Goal: Find specific page/section: Find specific page/section

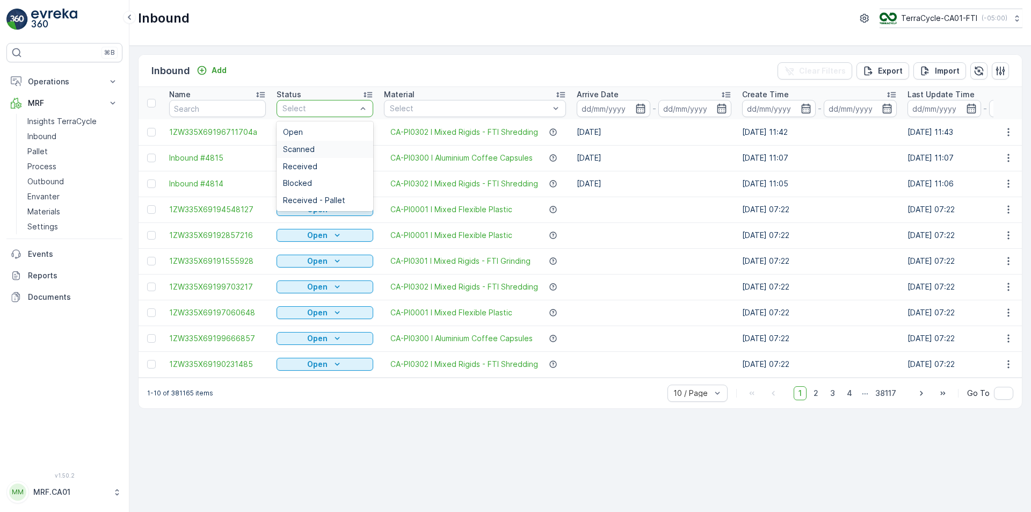
click at [334, 147] on div "Scanned" at bounding box center [325, 149] width 84 height 9
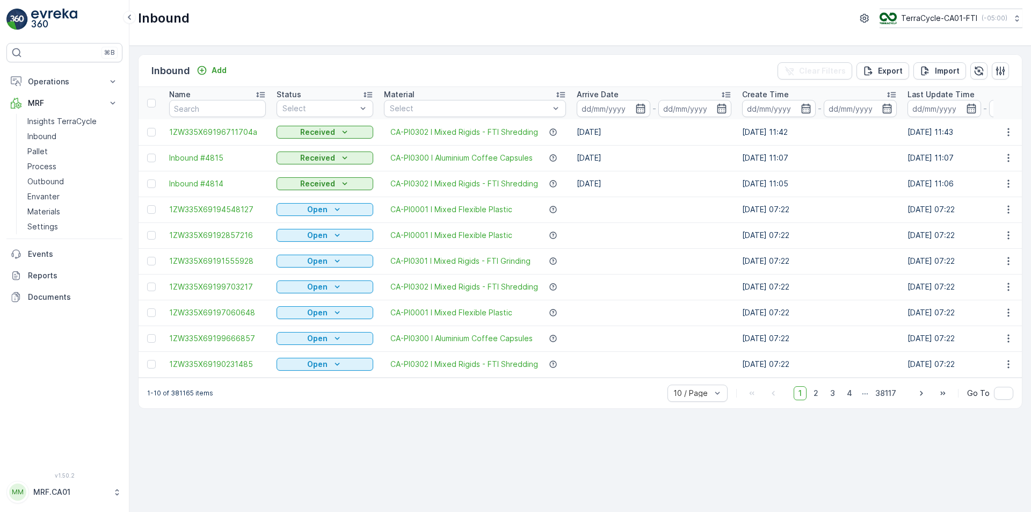
click at [461, 49] on div "Inbound Add Clear Filters Export Import Name Status Select Material Select Arri…" at bounding box center [580, 279] width 902 height 466
drag, startPoint x: 286, startPoint y: 71, endPoint x: 139, endPoint y: 13, distance: 158.4
click at [139, 13] on div "Inbound TerraCycle-CA01-FTI ( -05:00 ) Inbound Add Clear Filters Export Import …" at bounding box center [580, 256] width 902 height 512
click at [296, 69] on div "Inbound Add Clear Filters Export Import" at bounding box center [581, 71] width 884 height 32
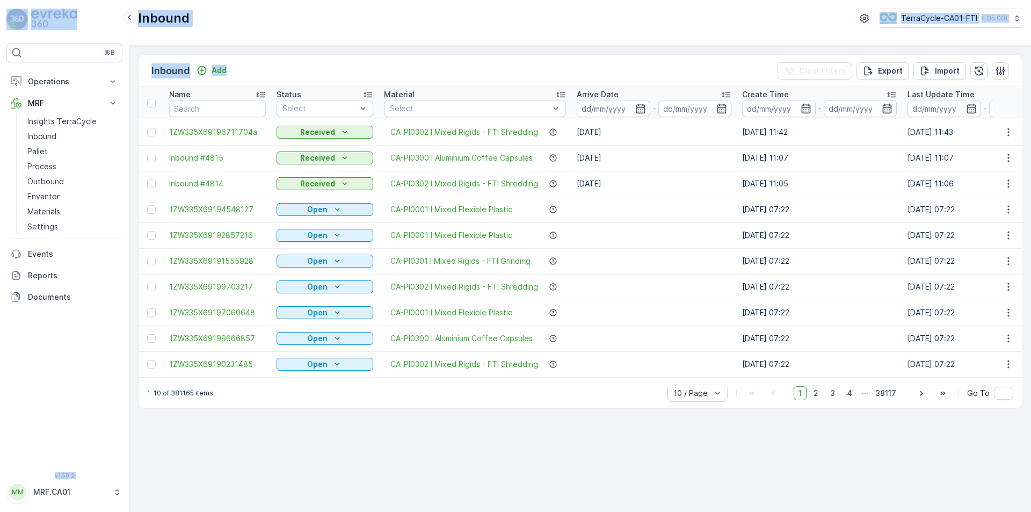
drag, startPoint x: 292, startPoint y: 69, endPoint x: 133, endPoint y: 15, distance: 168.2
click at [133, 15] on div "⌘B Operations Planning Routes & Tasks Cockpit Settings MRF Insights TerraCycle …" at bounding box center [515, 256] width 1031 height 512
click at [302, 66] on div "Inbound Add Clear Filters Export Import" at bounding box center [581, 71] width 884 height 32
drag, startPoint x: 267, startPoint y: 62, endPoint x: 138, endPoint y: 13, distance: 138.1
click at [138, 13] on div "Inbound TerraCycle-CA01-FTI ( -05:00 ) Inbound Add Clear Filters Export Import …" at bounding box center [580, 256] width 902 height 512
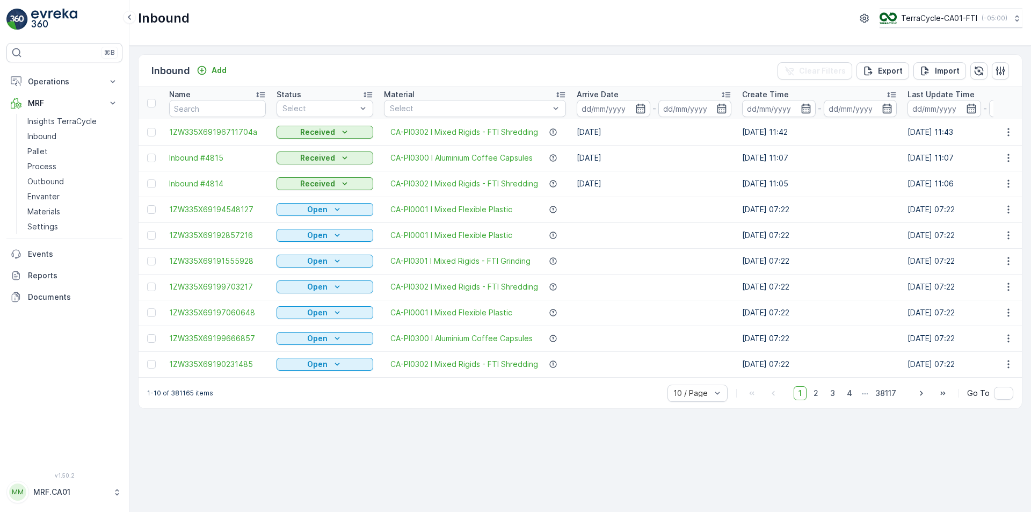
click at [278, 64] on div "Inbound Add Clear Filters Export Import" at bounding box center [581, 71] width 884 height 32
drag, startPoint x: 278, startPoint y: 64, endPoint x: 141, endPoint y: 19, distance: 144.2
click at [141, 19] on div "Inbound TerraCycle-CA01-FTI ( -05:00 ) Inbound Add Clear Filters Export Import …" at bounding box center [580, 256] width 902 height 512
click at [299, 50] on div "Inbound Add Clear Filters Export Import Name Status Select Material Select Arri…" at bounding box center [580, 279] width 902 height 466
drag, startPoint x: 294, startPoint y: 59, endPoint x: 139, endPoint y: 14, distance: 161.7
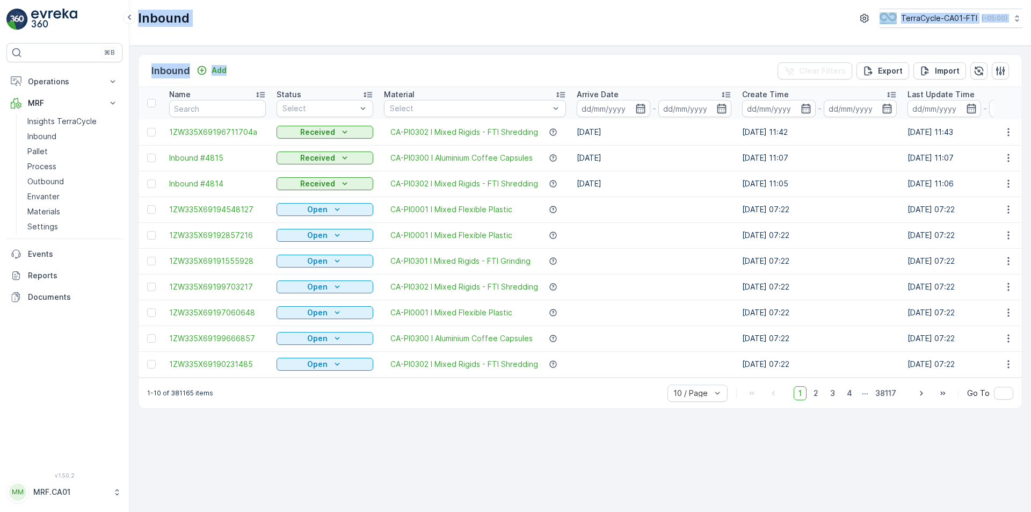
click at [139, 14] on div "Inbound TerraCycle-CA01-FTI ( -05:00 ) Inbound Add Clear Filters Export Import …" at bounding box center [580, 256] width 902 height 512
click at [319, 77] on div "Inbound Add Clear Filters Export Import" at bounding box center [581, 71] width 884 height 32
drag, startPoint x: 241, startPoint y: 67, endPoint x: 138, endPoint y: 15, distance: 115.6
click at [138, 15] on div "Inbound TerraCycle-CA01-FTI ( -05:00 ) Inbound Add Clear Filters Export Import …" at bounding box center [580, 256] width 902 height 512
click at [250, 72] on div "Inbound Add Clear Filters Export Import" at bounding box center [581, 71] width 884 height 32
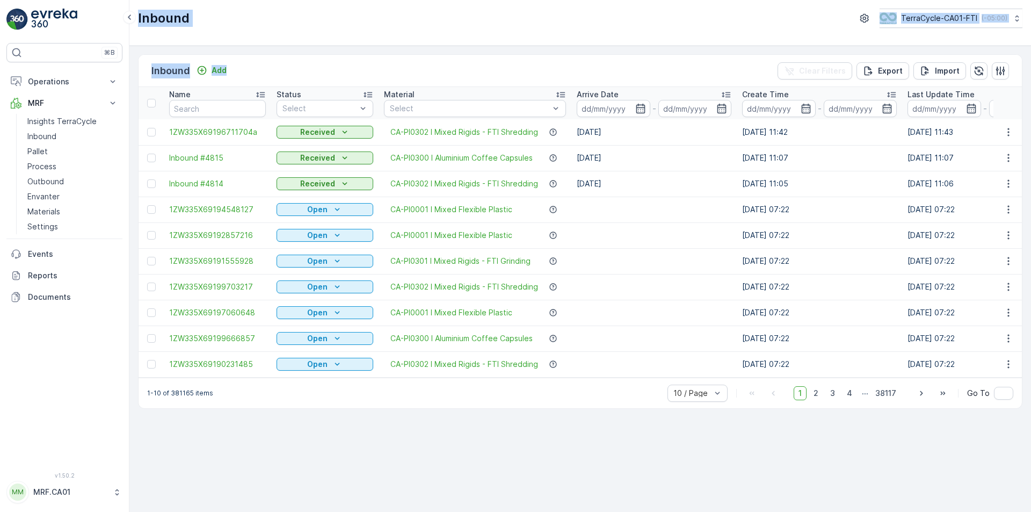
drag, startPoint x: 267, startPoint y: 71, endPoint x: 139, endPoint y: 14, distance: 140.2
click at [139, 14] on div "Inbound TerraCycle-CA01-FTI ( -05:00 ) Inbound Add Clear Filters Export Import …" at bounding box center [580, 256] width 902 height 512
click at [280, 75] on div "Inbound Add Clear Filters Export Import" at bounding box center [581, 71] width 884 height 32
drag, startPoint x: 262, startPoint y: 70, endPoint x: 136, endPoint y: 16, distance: 136.6
click at [136, 16] on div "Inbound TerraCycle-CA01-FTI ( -05:00 ) Inbound Add Clear Filters Export Import …" at bounding box center [580, 256] width 902 height 512
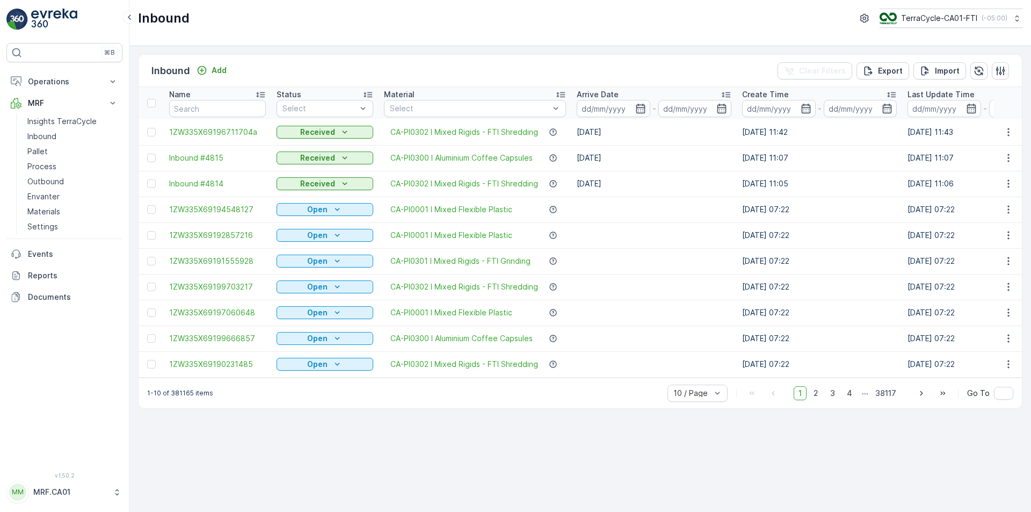
click at [267, 72] on div "Inbound Add Clear Filters Export Import" at bounding box center [581, 71] width 884 height 32
drag, startPoint x: 252, startPoint y: 71, endPoint x: 136, endPoint y: 15, distance: 128.5
click at [136, 15] on div "Inbound TerraCycle-CA01-FTI ( -05:00 ) Inbound Add Clear Filters Export Import …" at bounding box center [580, 256] width 902 height 512
click at [232, 13] on div "Inbound TerraCycle-CA01-FTI ( -05:00 )" at bounding box center [580, 18] width 885 height 19
drag, startPoint x: 259, startPoint y: 74, endPoint x: 139, endPoint y: 17, distance: 132.9
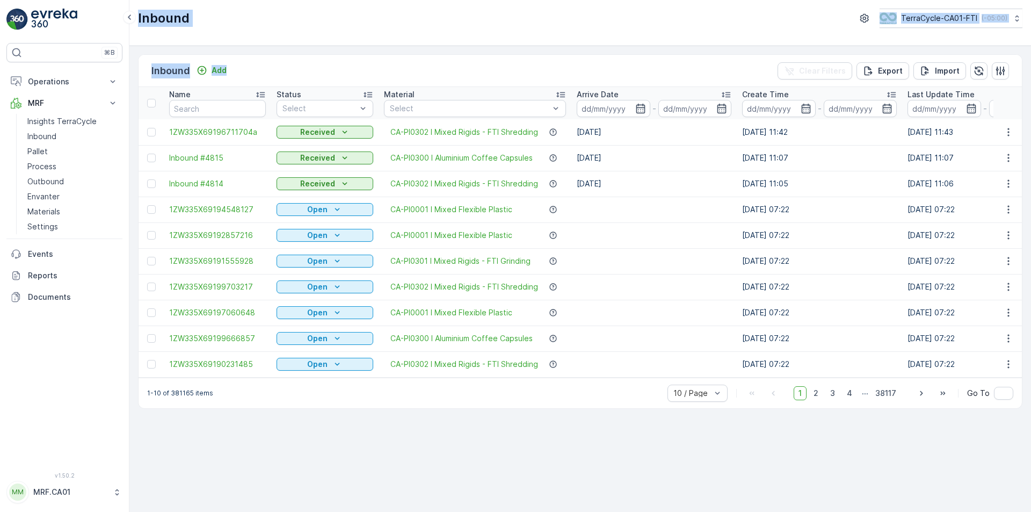
click at [139, 17] on div "Inbound TerraCycle-CA01-FTI ( -05:00 ) Inbound Add Clear Filters Export Import …" at bounding box center [580, 256] width 902 height 512
click at [222, 20] on div "Inbound TerraCycle-CA01-FTI ( -05:00 )" at bounding box center [580, 18] width 885 height 19
drag, startPoint x: 252, startPoint y: 68, endPoint x: 186, endPoint y: 14, distance: 85.6
click at [139, 13] on div "Inbound TerraCycle-CA01-FTI ( -05:00 ) Inbound Add Clear Filters Export Import …" at bounding box center [580, 256] width 902 height 512
click at [218, 16] on div "Inbound TerraCycle-CA01-FTI ( -05:00 )" at bounding box center [580, 18] width 885 height 19
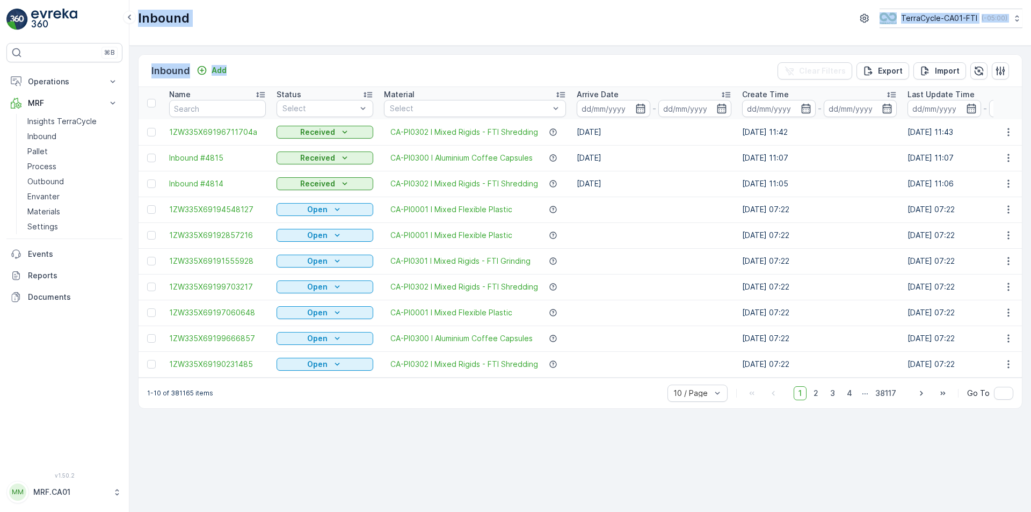
drag, startPoint x: 249, startPoint y: 66, endPoint x: 136, endPoint y: 17, distance: 123.0
click at [136, 17] on div "Inbound TerraCycle-CA01-FTI ( -05:00 ) Inbound Add Clear Filters Export Import …" at bounding box center [580, 256] width 902 height 512
click at [215, 22] on div "Inbound TerraCycle-CA01-FTI ( -05:00 )" at bounding box center [580, 18] width 885 height 19
click at [304, 81] on div "Inbound Add Clear Filters Export Import" at bounding box center [581, 71] width 884 height 32
click at [478, 55] on div "Inbound Add Clear Filters Export Import" at bounding box center [581, 71] width 884 height 32
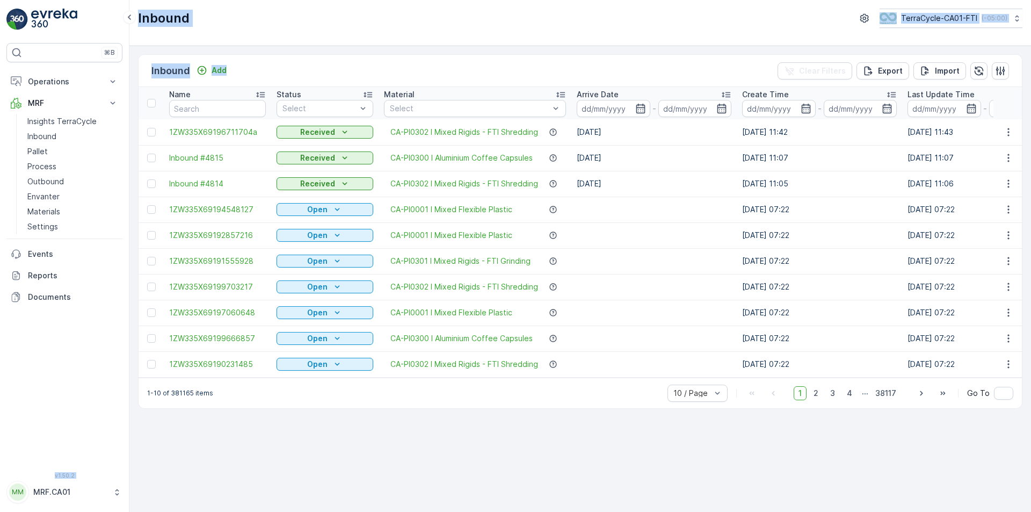
drag, startPoint x: 305, startPoint y: 71, endPoint x: 246, endPoint y: 74, distance: 58.6
click at [131, 76] on div "Inbound Add Clear Filters Export Import Name Status Select Material Select Arri…" at bounding box center [580, 279] width 902 height 466
click at [371, 73] on div "Inbound Add Clear Filters Export Import" at bounding box center [581, 71] width 884 height 32
click at [465, 63] on div "Inbound Add Clear Filters Export Import" at bounding box center [581, 71] width 884 height 32
drag, startPoint x: 272, startPoint y: 64, endPoint x: 296, endPoint y: 71, distance: 25.0
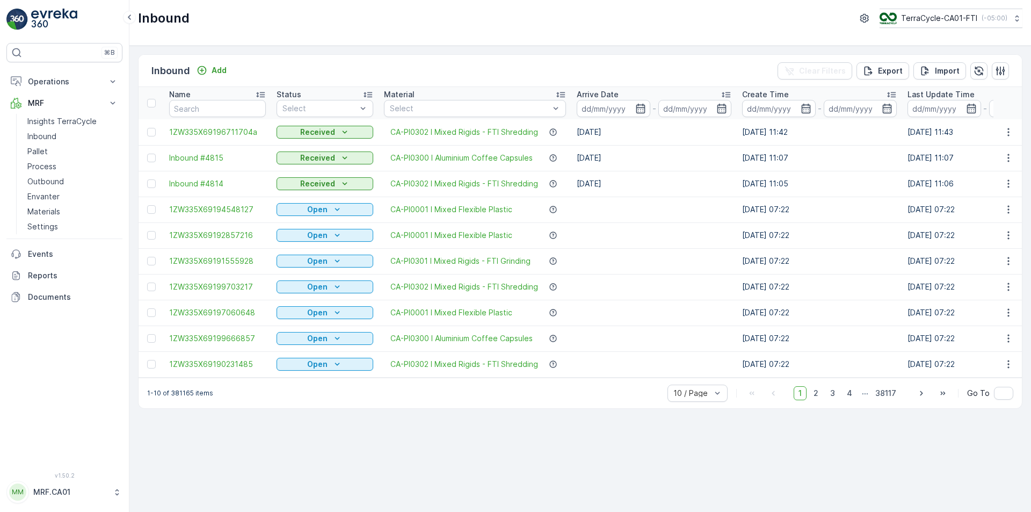
click at [296, 71] on div "Inbound Add Clear Filters Export Import" at bounding box center [581, 71] width 884 height 32
